Goal: Navigation & Orientation: Find specific page/section

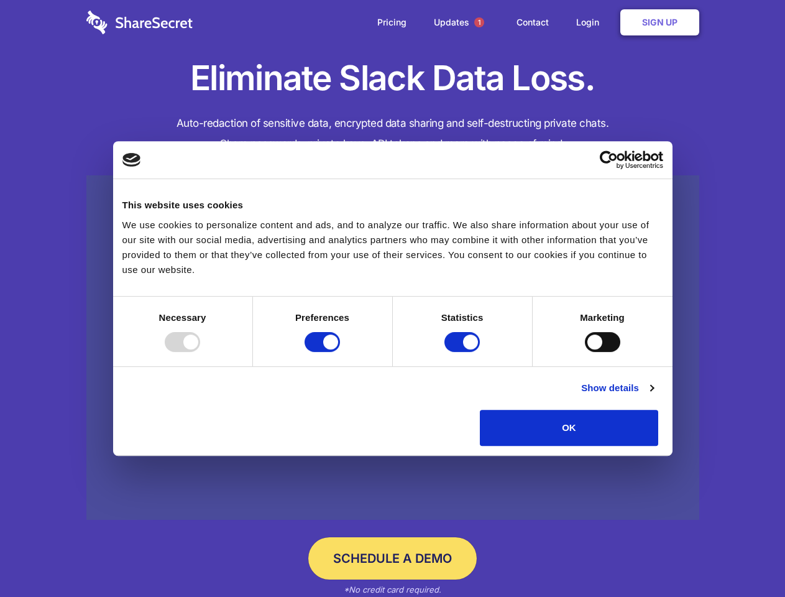
click at [200, 352] on div at bounding box center [182, 342] width 35 height 20
click at [340, 352] on input "Preferences" at bounding box center [322, 342] width 35 height 20
checkbox input "false"
click at [464, 352] on input "Statistics" at bounding box center [462, 342] width 35 height 20
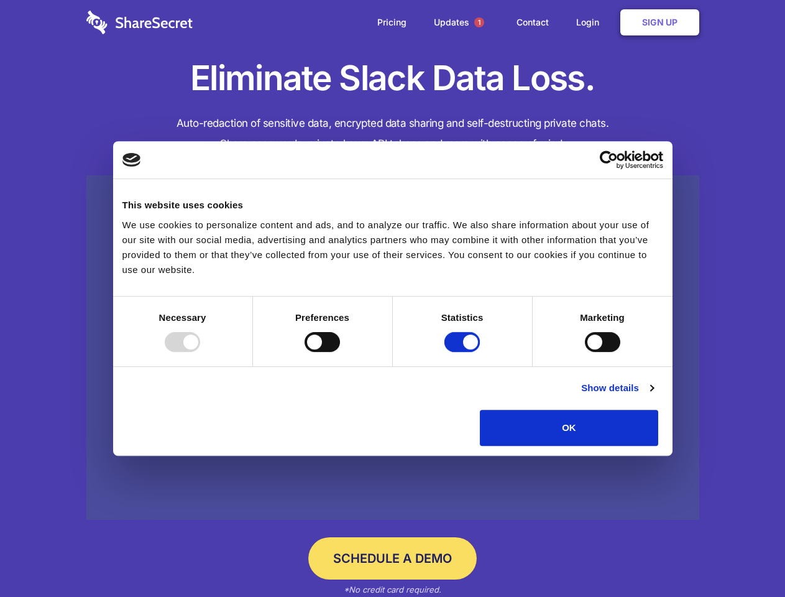
checkbox input "false"
click at [585, 352] on input "Marketing" at bounding box center [602, 342] width 35 height 20
checkbox input "true"
click at [653, 395] on link "Show details" at bounding box center [617, 387] width 72 height 15
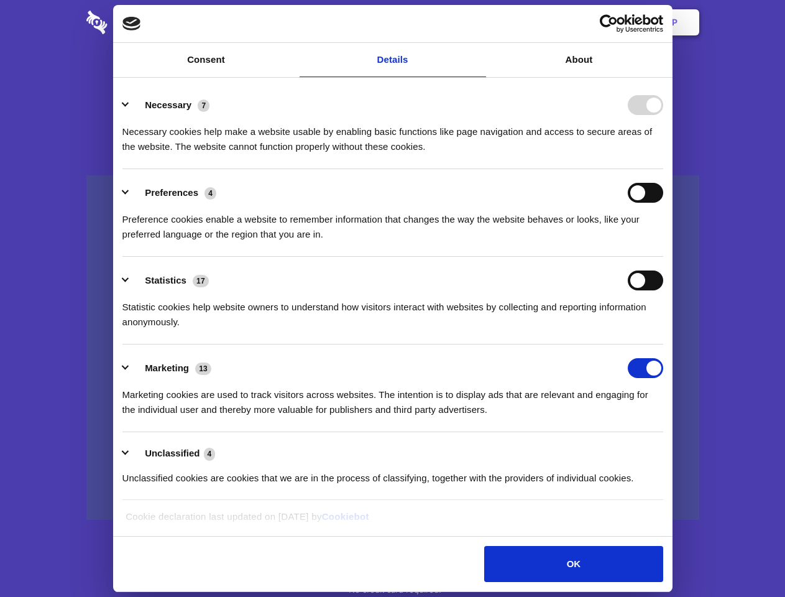
click at [663, 169] on li "Necessary 7 Necessary cookies help make a website usable by enabling basic func…" at bounding box center [392, 125] width 541 height 88
click at [479, 22] on span "1" at bounding box center [479, 22] width 10 height 10
